Goal: Task Accomplishment & Management: Complete application form

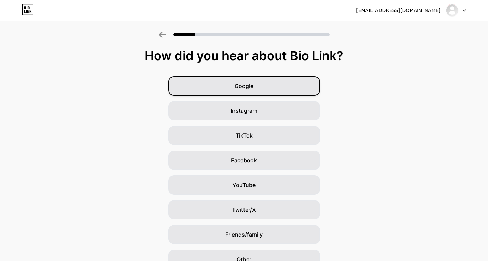
click at [230, 89] on div "Google" at bounding box center [244, 85] width 152 height 19
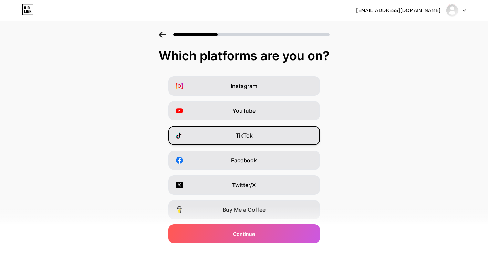
click at [267, 133] on div "TikTok" at bounding box center [244, 135] width 152 height 19
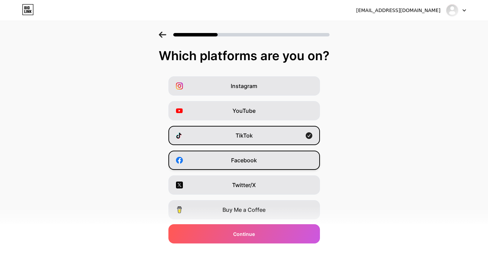
click at [267, 158] on div "Facebook" at bounding box center [244, 160] width 152 height 19
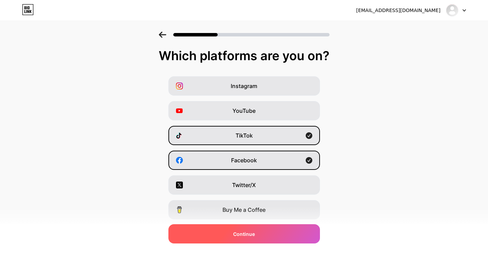
click at [243, 237] on span "Continue" at bounding box center [244, 234] width 22 height 7
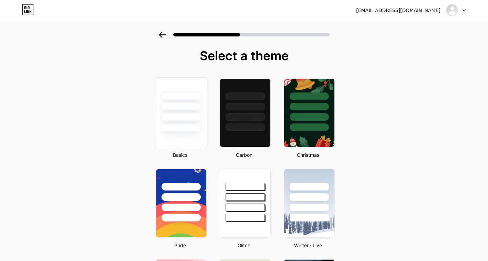
click at [183, 116] on div at bounding box center [181, 117] width 40 height 8
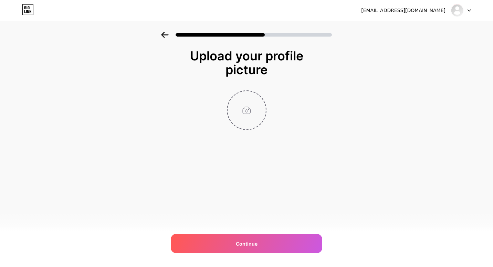
click at [247, 110] on input "file" at bounding box center [247, 110] width 38 height 38
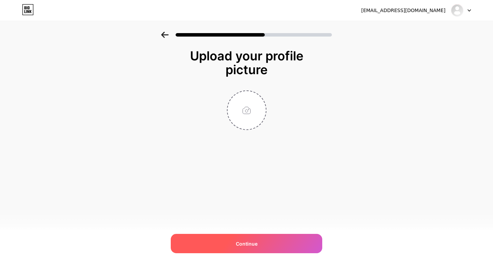
click at [263, 246] on div "Continue" at bounding box center [247, 243] width 152 height 19
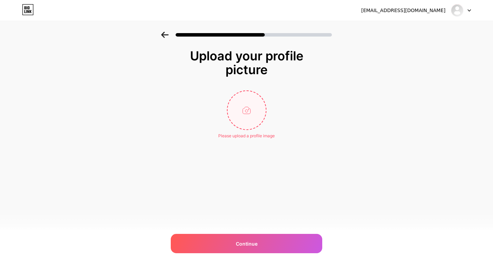
click at [242, 111] on input "file" at bounding box center [247, 110] width 38 height 38
type input "C:\fakepath\[DOMAIN_NAME] Logo Design.png"
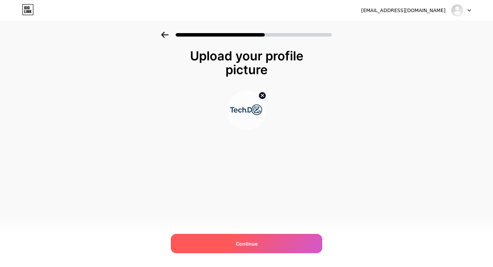
click at [235, 245] on div "Continue" at bounding box center [247, 243] width 152 height 19
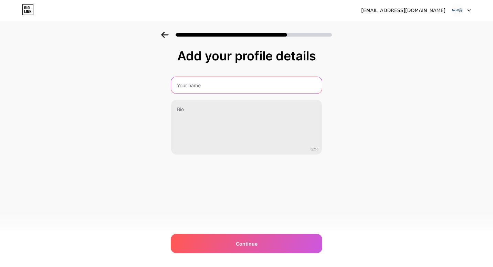
click at [204, 87] on input "text" at bounding box center [246, 85] width 151 height 17
click at [181, 88] on input "text" at bounding box center [246, 85] width 152 height 17
type input "[DOMAIN_NAME]"
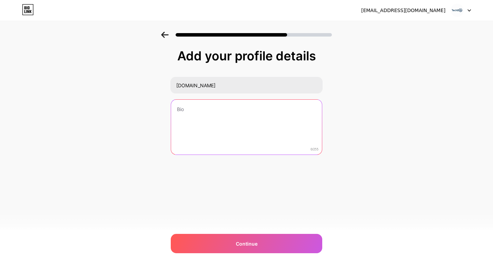
click at [183, 110] on textarea at bounding box center [246, 127] width 151 height 55
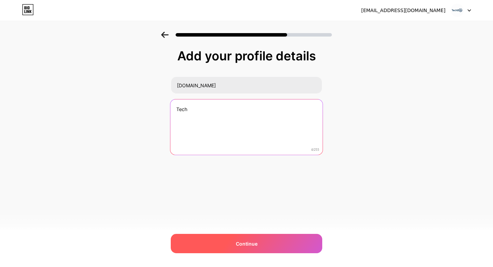
type textarea "Tech"
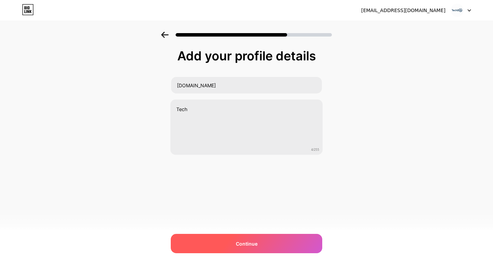
click at [238, 241] on span "Continue" at bounding box center [247, 243] width 22 height 7
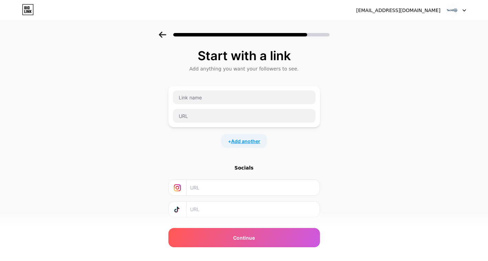
click at [239, 144] on span "Add another" at bounding box center [245, 141] width 29 height 7
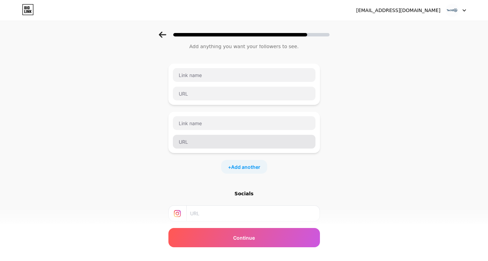
scroll to position [34, 0]
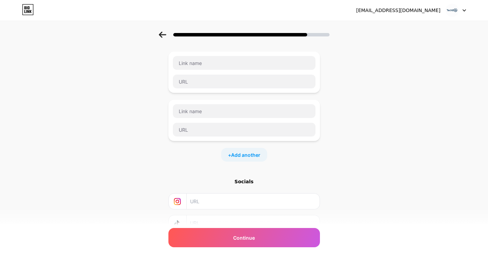
click at [173, 119] on div at bounding box center [244, 120] width 152 height 41
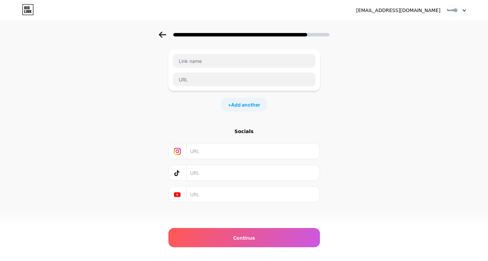
scroll to position [88, 0]
click at [214, 170] on input "text" at bounding box center [252, 169] width 125 height 15
click at [199, 174] on input "text" at bounding box center [252, 169] width 125 height 15
paste input "[URL][DOMAIN_NAME][DOMAIN_NAME]"
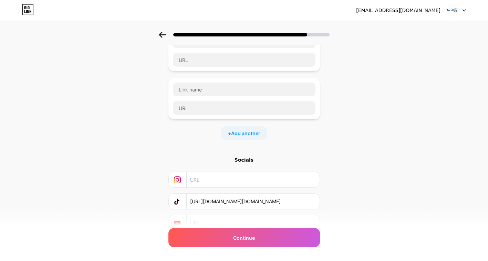
scroll to position [0, 0]
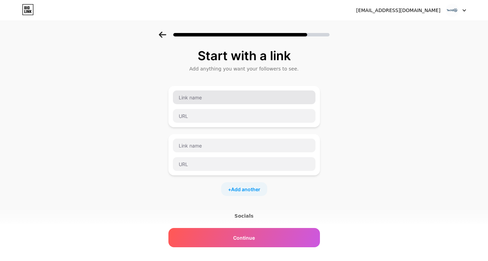
type input "[URL][DOMAIN_NAME][DOMAIN_NAME]"
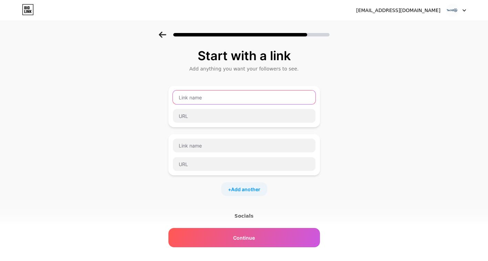
click at [205, 100] on input "text" at bounding box center [244, 98] width 143 height 14
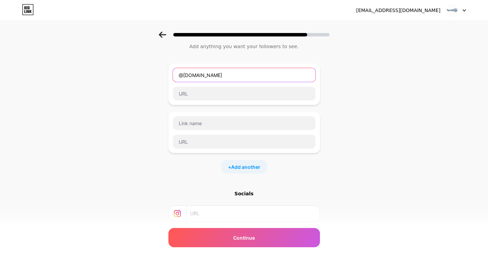
scroll to position [34, 0]
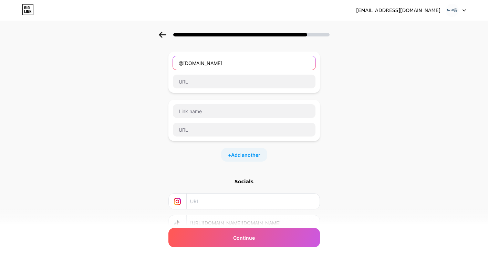
type input "@[DOMAIN_NAME]"
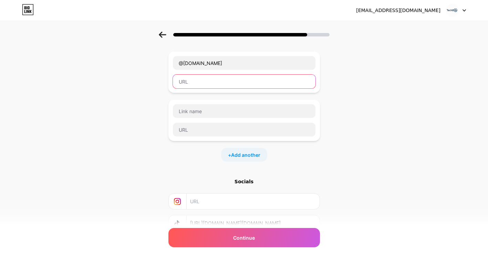
click at [203, 79] on input "text" at bounding box center [244, 82] width 143 height 14
paste input "[URL][DOMAIN_NAME]"
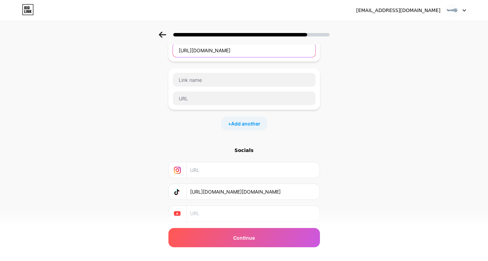
scroll to position [54, 0]
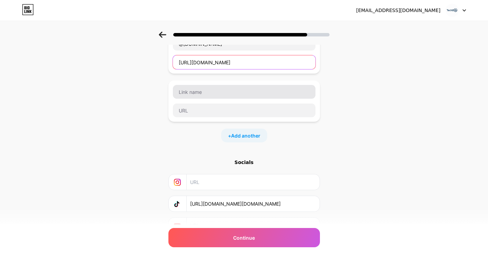
type input "[URL][DOMAIN_NAME]"
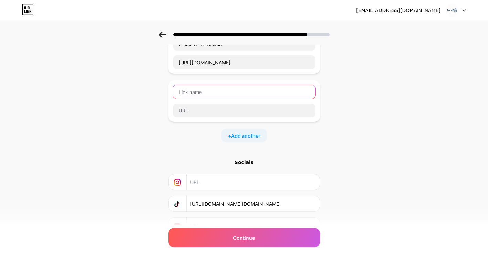
click at [203, 92] on input "text" at bounding box center [244, 92] width 143 height 14
type input "@[DOMAIN_NAME]"
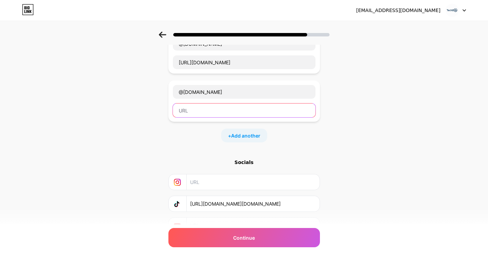
click at [228, 109] on input "text" at bounding box center [244, 111] width 143 height 14
paste input "[URL][DOMAIN_NAME]"
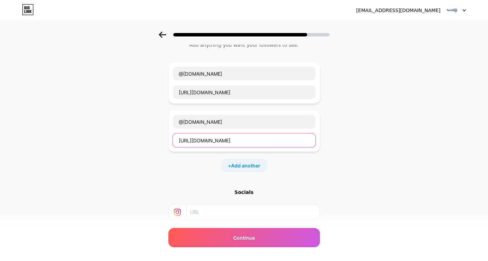
scroll to position [0, 0]
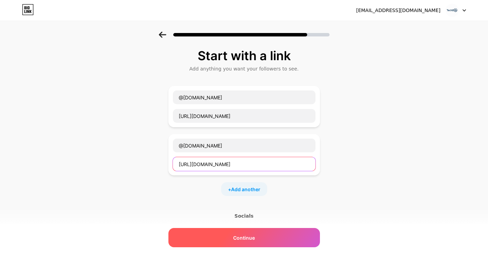
type input "[URL][DOMAIN_NAME]"
click at [253, 236] on span "Continue" at bounding box center [244, 238] width 22 height 7
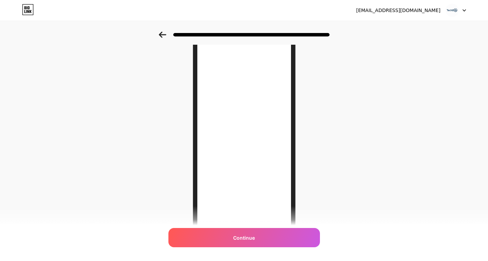
scroll to position [85, 0]
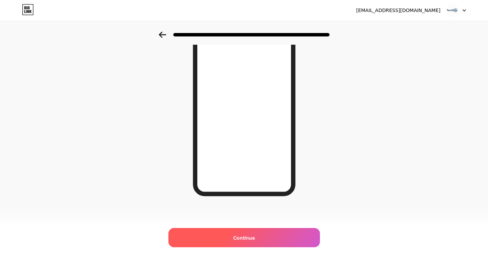
click at [252, 245] on div "Continue" at bounding box center [244, 237] width 152 height 19
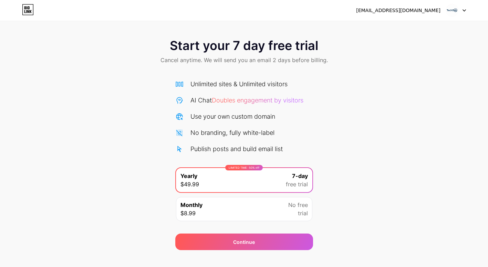
click at [254, 207] on div "Monthly $8.99 No free trial" at bounding box center [244, 209] width 136 height 24
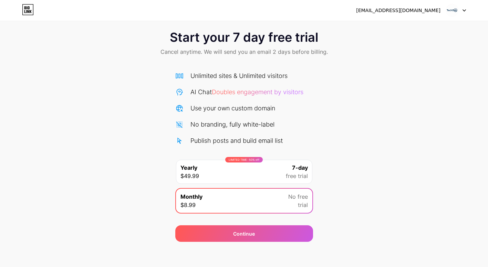
scroll to position [11, 0]
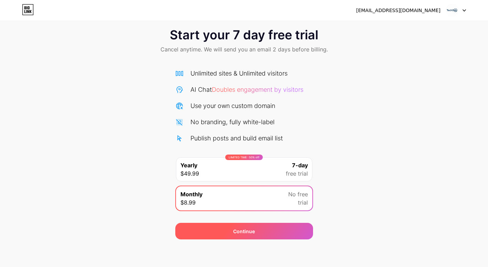
click at [229, 229] on div "Continue" at bounding box center [244, 230] width 138 height 17
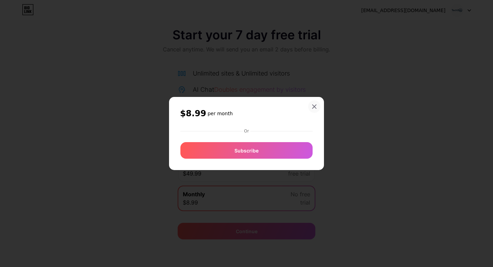
click at [313, 108] on icon at bounding box center [315, 107] width 4 height 4
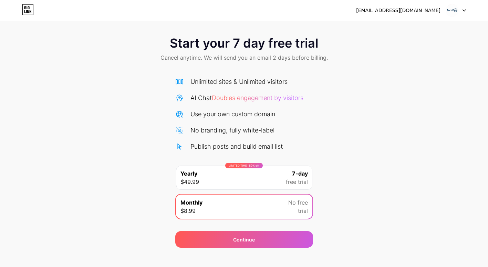
scroll to position [0, 0]
